Goal: Information Seeking & Learning: Learn about a topic

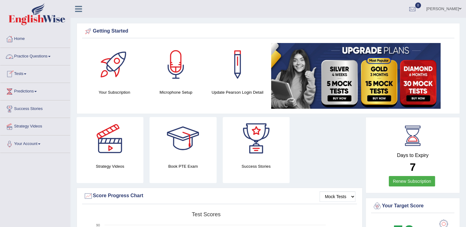
click at [30, 55] on link "Practice Questions" at bounding box center [35, 55] width 70 height 15
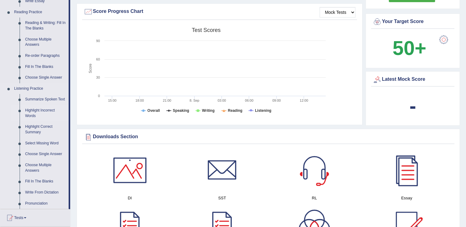
scroll to position [245, 0]
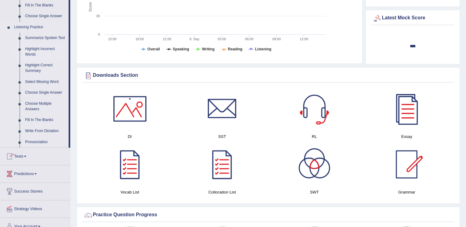
drag, startPoint x: 41, startPoint y: 50, endPoint x: 38, endPoint y: 48, distance: 3.8
click at [41, 49] on link "Highlight Incorrect Words" at bounding box center [45, 52] width 46 height 16
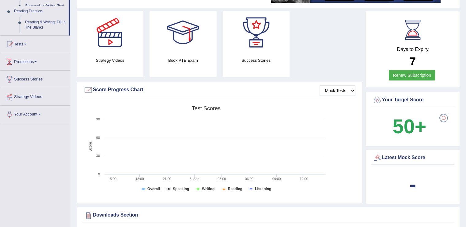
scroll to position [80, 0]
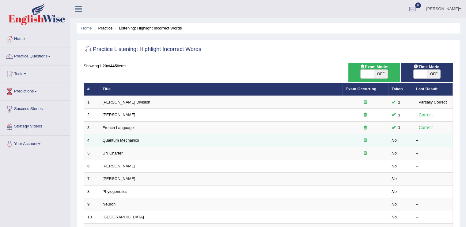
click at [118, 140] on link "Quantum Mechanics" at bounding box center [121, 140] width 36 height 5
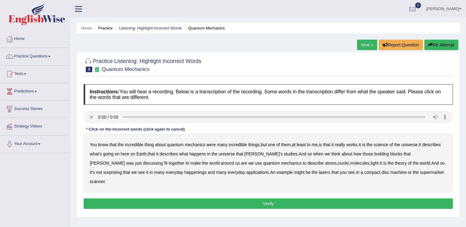
click at [388, 143] on b "science" at bounding box center [381, 144] width 14 height 5
click at [163, 160] on b "discussing" at bounding box center [153, 162] width 20 height 5
click at [185, 171] on b "happenings" at bounding box center [196, 172] width 22 height 5
click at [391, 171] on b "machine" at bounding box center [399, 172] width 16 height 5
drag, startPoint x: 245, startPoint y: 196, endPoint x: 242, endPoint y: 196, distance: 3.4
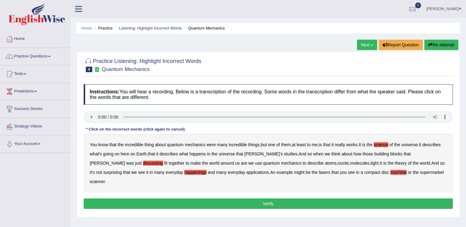
click at [245, 198] on button "Verify" at bounding box center [268, 203] width 369 height 10
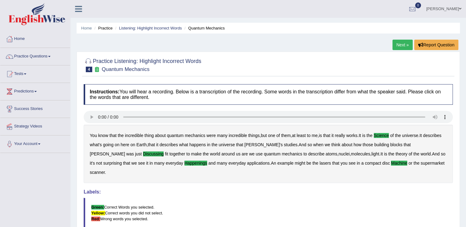
scroll to position [31, 0]
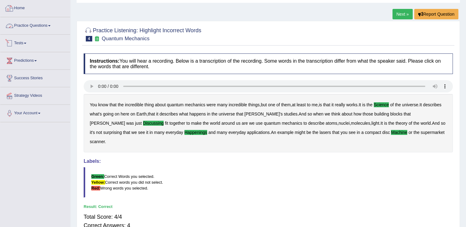
click at [37, 26] on link "Practice Questions" at bounding box center [35, 24] width 70 height 15
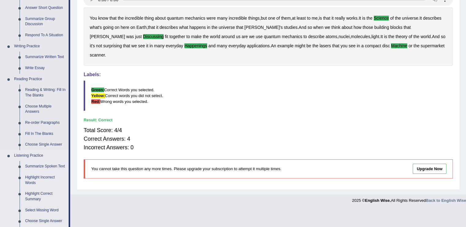
scroll to position [123, 0]
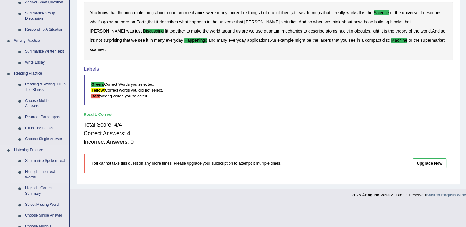
click at [43, 171] on link "Highlight Incorrect Words" at bounding box center [45, 174] width 46 height 16
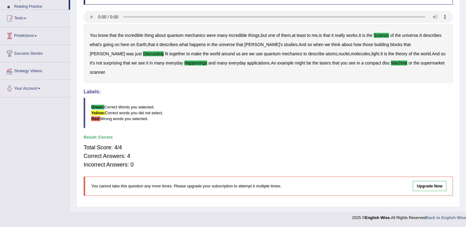
scroll to position [95, 0]
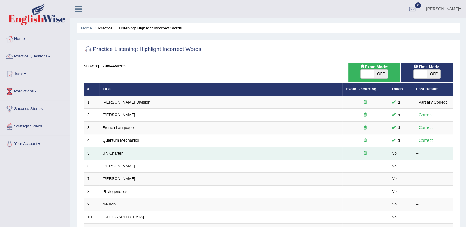
click at [113, 153] on link "UN Charter" at bounding box center [113, 153] width 20 height 5
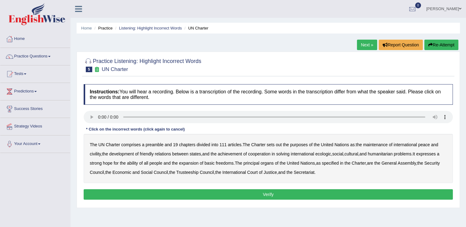
click at [280, 145] on b "out" at bounding box center [279, 144] width 6 height 5
click at [94, 152] on b "civility" at bounding box center [95, 153] width 11 height 5
click at [327, 154] on b "ecologic" at bounding box center [323, 153] width 16 height 5
click at [134, 163] on b "ability" at bounding box center [132, 162] width 11 height 5
click at [267, 193] on button "Verify" at bounding box center [268, 194] width 369 height 10
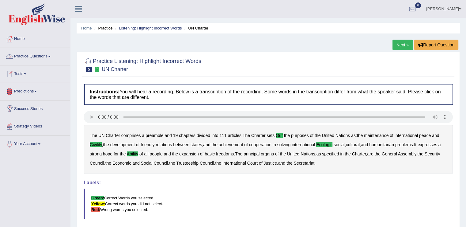
click at [45, 56] on link "Practice Questions" at bounding box center [35, 55] width 70 height 15
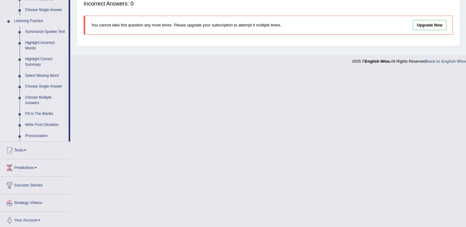
scroll to position [253, 0]
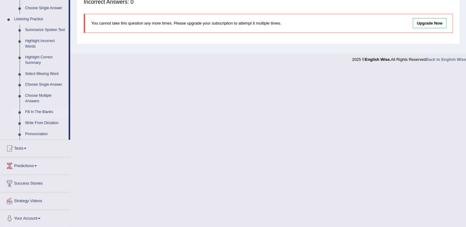
click at [36, 109] on link "Fill In The Blanks" at bounding box center [45, 111] width 46 height 11
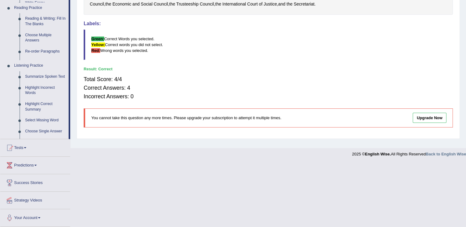
scroll to position [95, 0]
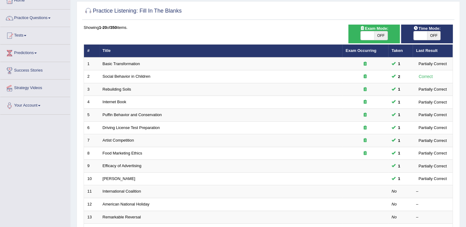
scroll to position [92, 0]
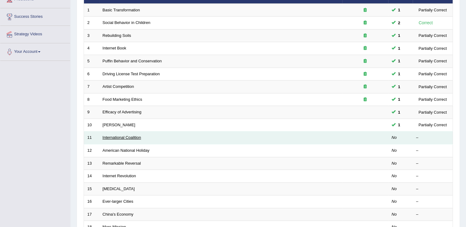
click at [119, 137] on link "International Coalition" at bounding box center [122, 137] width 39 height 5
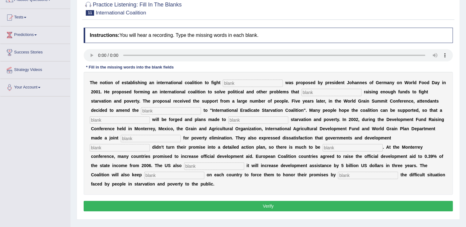
scroll to position [61, 0]
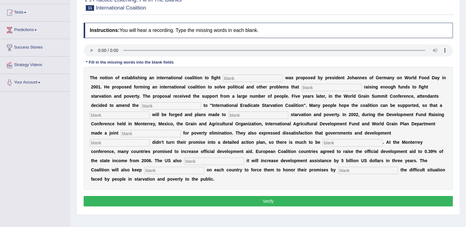
click at [43, 132] on div "Toggle navigation Home Practice Questions Speaking Practice Read Aloud Repeat S…" at bounding box center [233, 98] width 466 height 319
click at [239, 77] on input "text" at bounding box center [253, 78] width 60 height 7
click at [251, 75] on input "text" at bounding box center [253, 78] width 60 height 7
type input "S"
type input "[MEDICAL_DATA]"
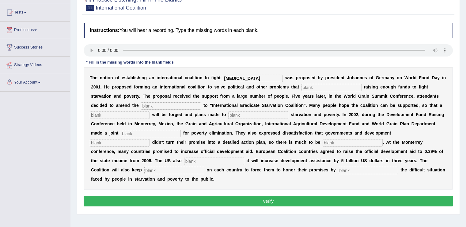
click at [316, 85] on input "text" at bounding box center [332, 87] width 60 height 7
type input "obstract"
click at [155, 104] on input "text" at bounding box center [171, 105] width 60 height 7
type input "manifest"
click at [130, 114] on input "text" at bounding box center [120, 114] width 60 height 7
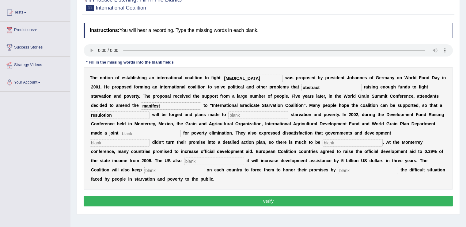
type input "resulotion"
click at [241, 114] on input "text" at bounding box center [258, 114] width 60 height 7
type input "d"
click at [130, 132] on input "text" at bounding box center [151, 133] width 60 height 7
type input "appeal"
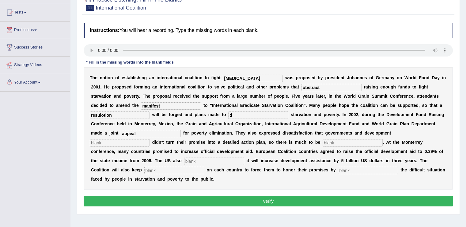
click at [129, 137] on div "T h e n o t i o n o f e s t a b l i s h i n g a n i n t e r n a t i o n a l c o…" at bounding box center [268, 128] width 369 height 123
click at [128, 141] on input "text" at bounding box center [120, 142] width 60 height 7
type input "partners"
click at [330, 142] on input "text" at bounding box center [353, 142] width 60 height 7
type input "desired"
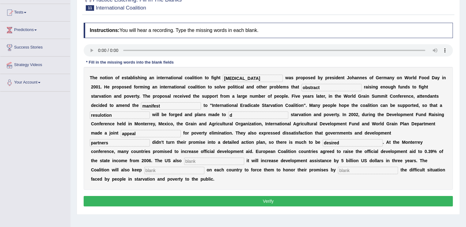
click at [222, 159] on input "text" at bounding box center [214, 160] width 60 height 7
type input "announced"
click at [158, 170] on input "text" at bounding box center [174, 169] width 60 height 7
type input "pressure"
click at [366, 169] on input "text" at bounding box center [368, 169] width 60 height 7
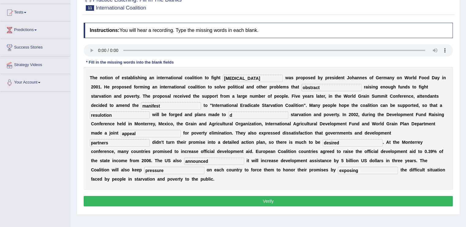
type input "exposing"
click at [266, 201] on button "Verify" at bounding box center [268, 201] width 369 height 10
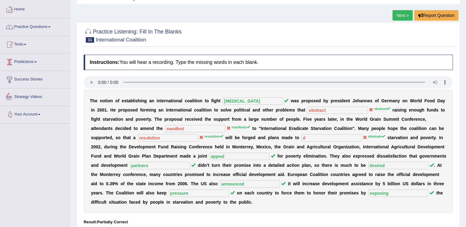
scroll to position [0, 0]
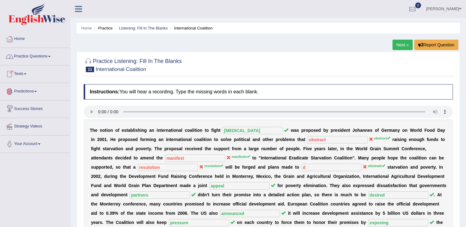
click at [33, 55] on link "Practice Questions" at bounding box center [35, 55] width 70 height 15
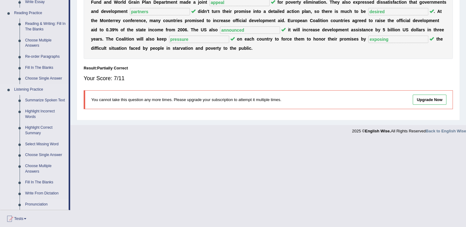
scroll to position [253, 0]
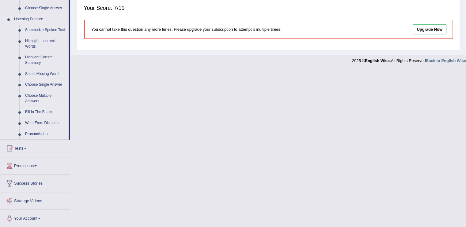
click at [42, 111] on link "Fill In The Blanks" at bounding box center [45, 111] width 46 height 11
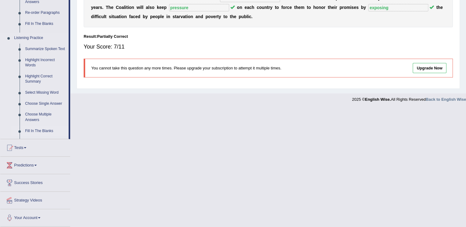
scroll to position [96, 0]
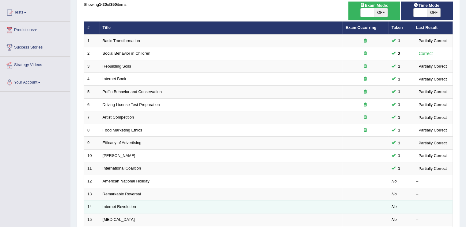
scroll to position [92, 0]
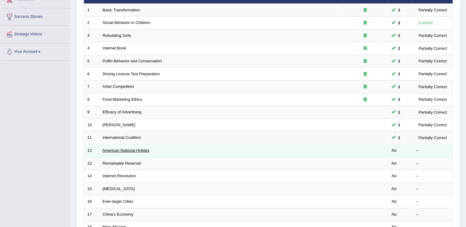
click at [114, 148] on link "American National Holiday" at bounding box center [126, 150] width 47 height 5
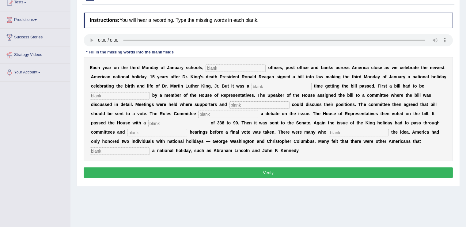
scroll to position [65, 0]
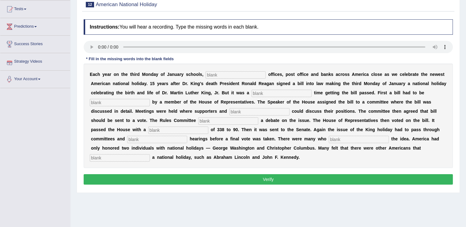
click at [230, 74] on input "text" at bounding box center [236, 74] width 60 height 7
type input "federal"
click at [266, 87] on div "E a c h y e a r o n t h e t h i r d M o n d a y o f J a n u a r y s c h o o l s…" at bounding box center [268, 115] width 369 height 104
click at [269, 94] on input "text" at bounding box center [282, 93] width 60 height 7
type input "top"
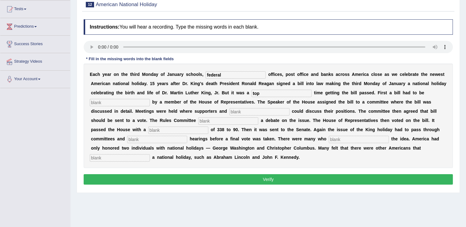
click at [107, 101] on input "text" at bounding box center [120, 102] width 60 height 7
type input "introduce"
click at [249, 110] on input "text" at bounding box center [260, 111] width 60 height 7
type input "s"
type input "opponents"
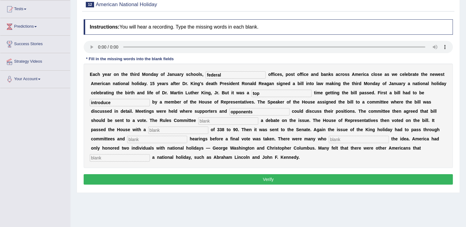
click at [219, 117] on input "text" at bounding box center [228, 120] width 60 height 7
type input "schedule"
click at [159, 127] on input "text" at bounding box center [178, 129] width 60 height 7
type input "vote"
click at [144, 139] on input "text" at bounding box center [157, 139] width 60 height 7
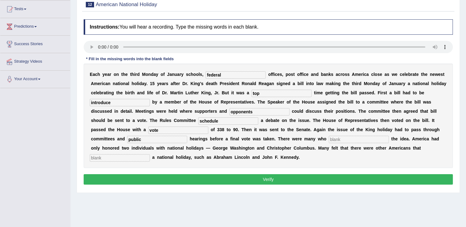
type input "public"
click at [352, 136] on input "text" at bounding box center [359, 139] width 60 height 7
type input "d"
type input "w"
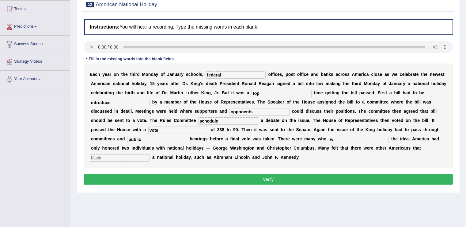
click at [104, 155] on input "text" at bounding box center [120, 157] width 60 height 7
type input "deserve"
drag, startPoint x: 271, startPoint y: 178, endPoint x: 261, endPoint y: 175, distance: 10.3
click at [269, 177] on button "Verify" at bounding box center [268, 179] width 369 height 10
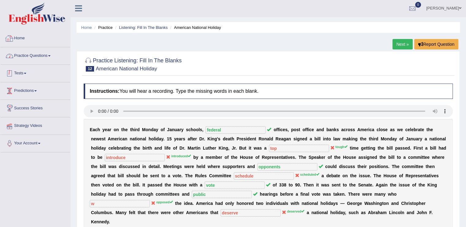
scroll to position [0, 0]
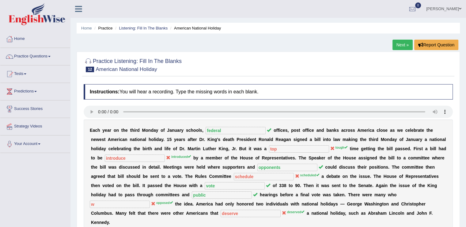
click at [43, 57] on link "Practice Questions" at bounding box center [35, 55] width 70 height 15
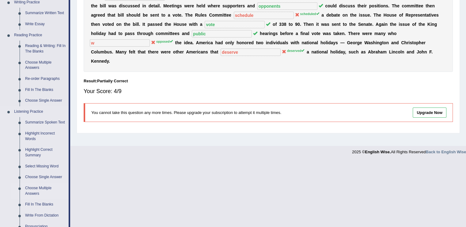
scroll to position [245, 0]
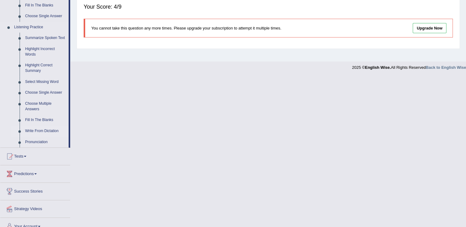
click at [41, 128] on link "Write From Dictation" at bounding box center [45, 130] width 46 height 11
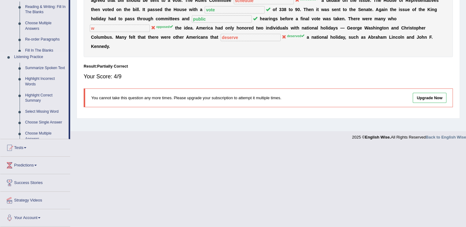
scroll to position [95, 0]
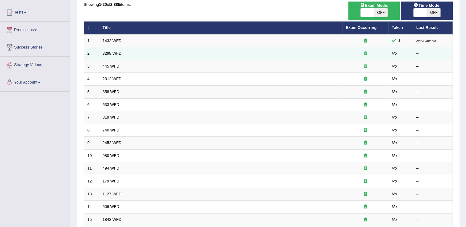
click at [108, 52] on link "3298 WFD" at bounding box center [112, 53] width 19 height 5
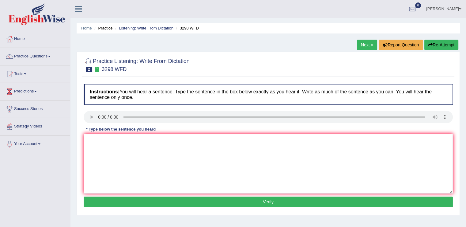
scroll to position [61, 0]
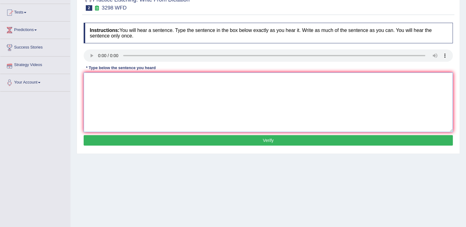
click at [96, 78] on textarea at bounding box center [268, 101] width 369 height 59
type textarea "a"
type textarea "Animal behavior destinct"
click at [244, 140] on button "Verify" at bounding box center [268, 140] width 369 height 10
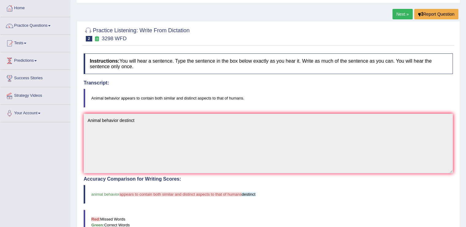
scroll to position [0, 0]
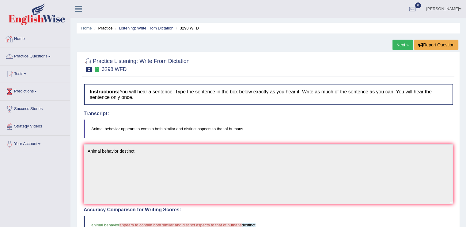
click at [52, 58] on link "Practice Questions" at bounding box center [35, 55] width 70 height 15
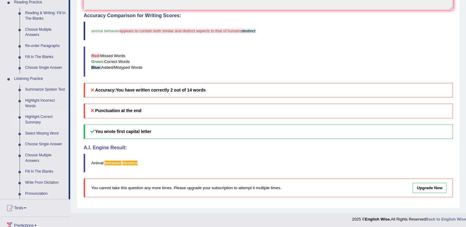
scroll to position [245, 0]
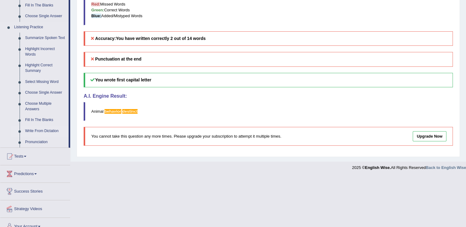
click at [42, 128] on link "Write From Dictation" at bounding box center [45, 130] width 46 height 11
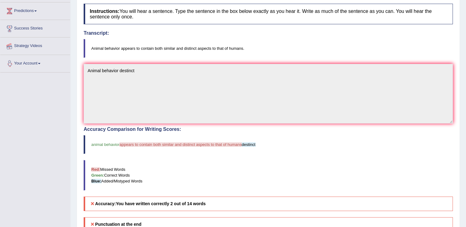
scroll to position [82, 0]
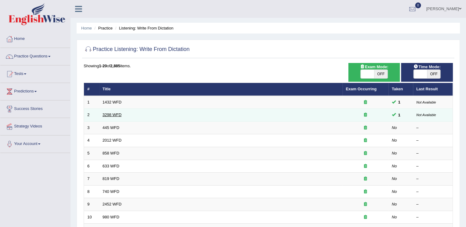
click at [112, 113] on link "3298 WFD" at bounding box center [112, 114] width 19 height 5
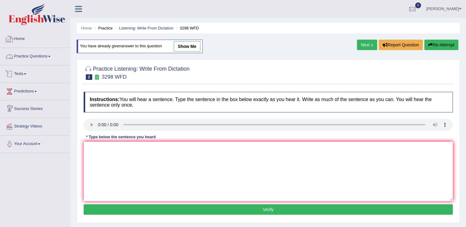
click at [32, 55] on link "Practice Questions" at bounding box center [35, 55] width 70 height 15
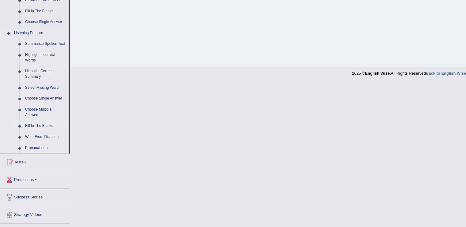
scroll to position [253, 0]
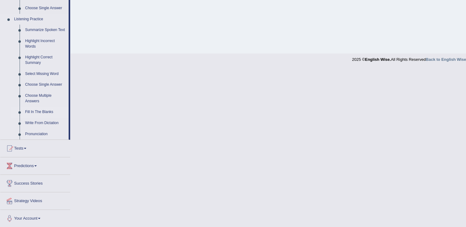
drag, startPoint x: 43, startPoint y: 111, endPoint x: 40, endPoint y: 111, distance: 3.4
click at [43, 111] on link "Fill In The Blanks" at bounding box center [45, 111] width 46 height 11
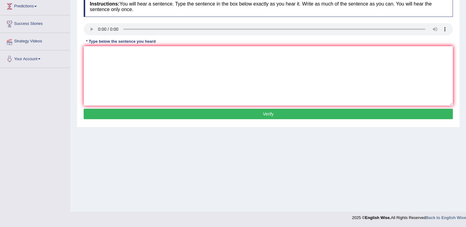
scroll to position [95, 0]
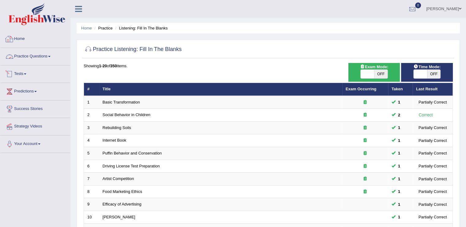
click at [28, 54] on link "Practice Questions" at bounding box center [35, 55] width 70 height 15
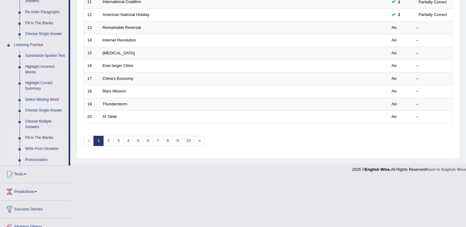
scroll to position [253, 0]
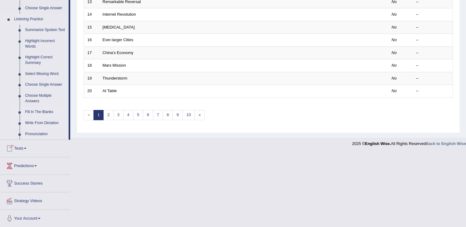
click at [37, 122] on link "Write From Dictation" at bounding box center [45, 122] width 46 height 11
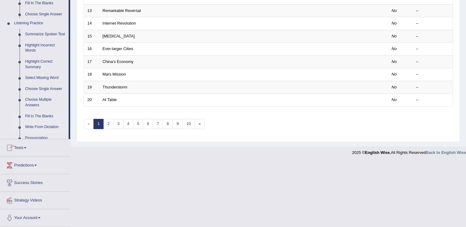
scroll to position [178, 0]
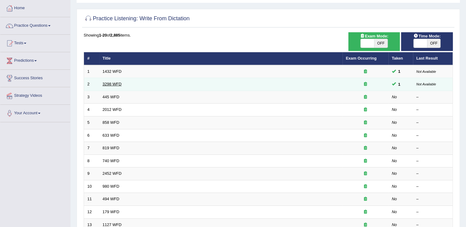
click at [109, 82] on link "3298 WFD" at bounding box center [112, 84] width 19 height 5
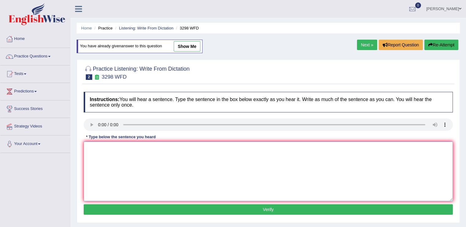
click at [106, 153] on textarea at bounding box center [268, 170] width 369 height 59
click at [40, 55] on link "Practice Questions" at bounding box center [35, 55] width 70 height 15
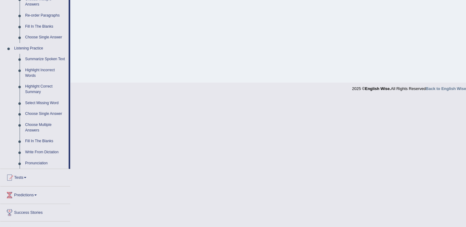
scroll to position [253, 0]
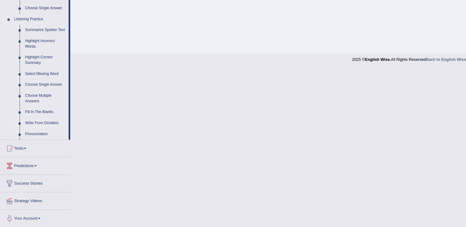
click at [46, 121] on link "Write From Dictation" at bounding box center [45, 122] width 46 height 11
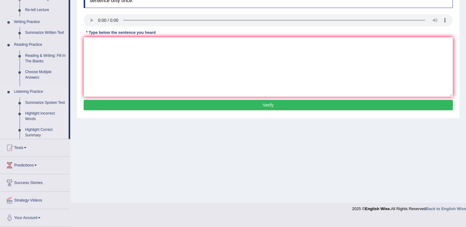
scroll to position [95, 0]
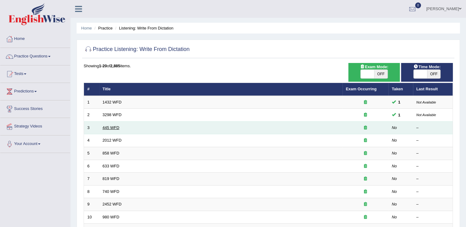
click at [108, 127] on link "445 WFD" at bounding box center [111, 127] width 17 height 5
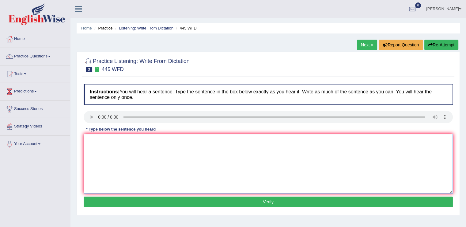
click at [97, 138] on textarea at bounding box center [268, 163] width 369 height 59
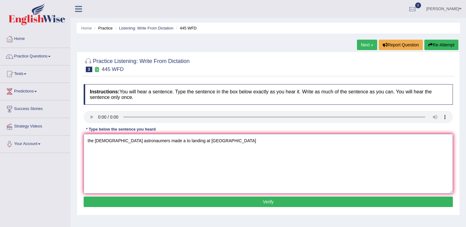
click at [89, 140] on textarea "the [DEMOGRAPHIC_DATA] astronaumers made a to landing at [GEOGRAPHIC_DATA]" at bounding box center [268, 163] width 369 height 59
click at [97, 140] on textarea "The [DEMOGRAPHIC_DATA] astronaumers made a to landing at [GEOGRAPHIC_DATA]" at bounding box center [268, 163] width 369 height 59
click at [117, 140] on textarea "The [DEMOGRAPHIC_DATA] astronaumers made a to landing at [GEOGRAPHIC_DATA]" at bounding box center [268, 163] width 369 height 59
click at [142, 140] on textarea "The American Astronaumers made a to landing at [GEOGRAPHIC_DATA]" at bounding box center [268, 163] width 369 height 59
click at [155, 137] on textarea "The American Astronoimers made a to landing at [GEOGRAPHIC_DATA]" at bounding box center [268, 163] width 369 height 59
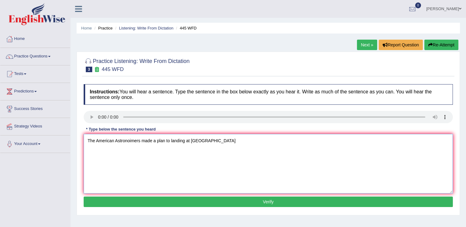
click at [201, 140] on textarea "The American Astronoimers made a plan to landing at [GEOGRAPHIC_DATA]" at bounding box center [268, 163] width 369 height 59
type textarea "The American Astronoimers made a plan to landing at [GEOGRAPHIC_DATA]."
click at [256, 198] on button "Verify" at bounding box center [268, 201] width 369 height 10
